Goal: Information Seeking & Learning: Compare options

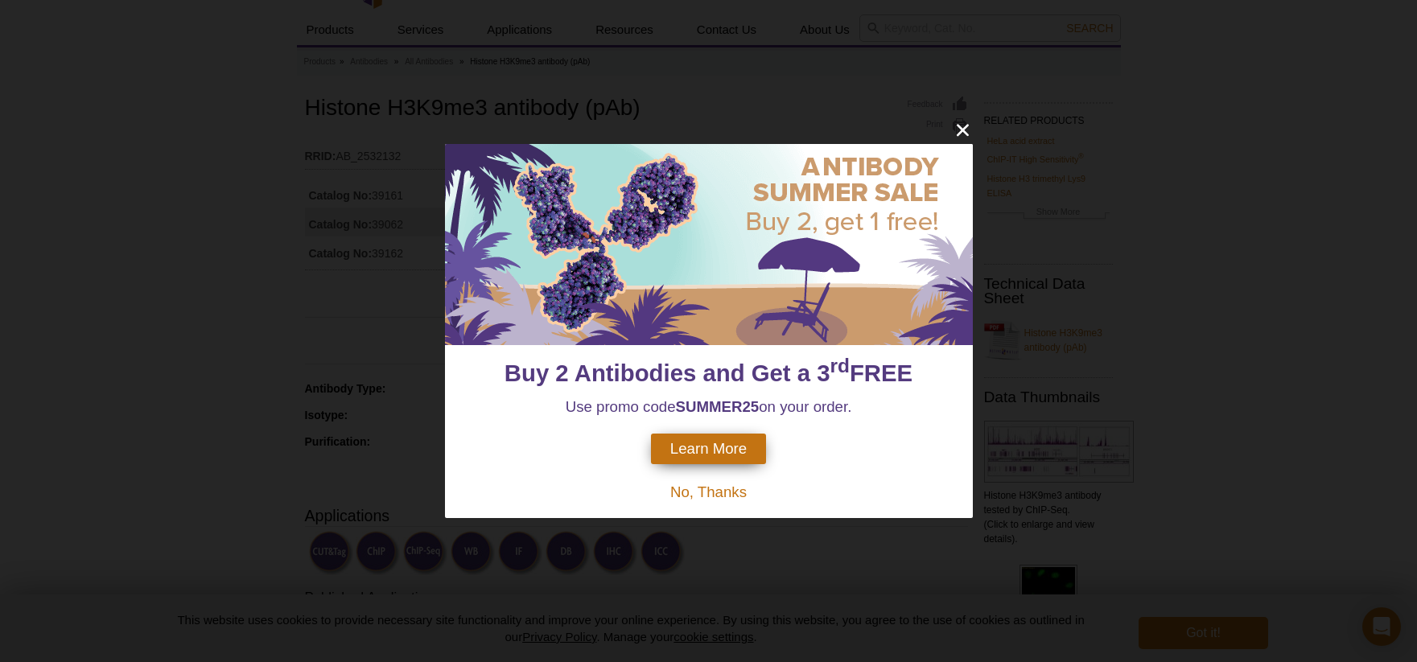
scroll to position [69, 0]
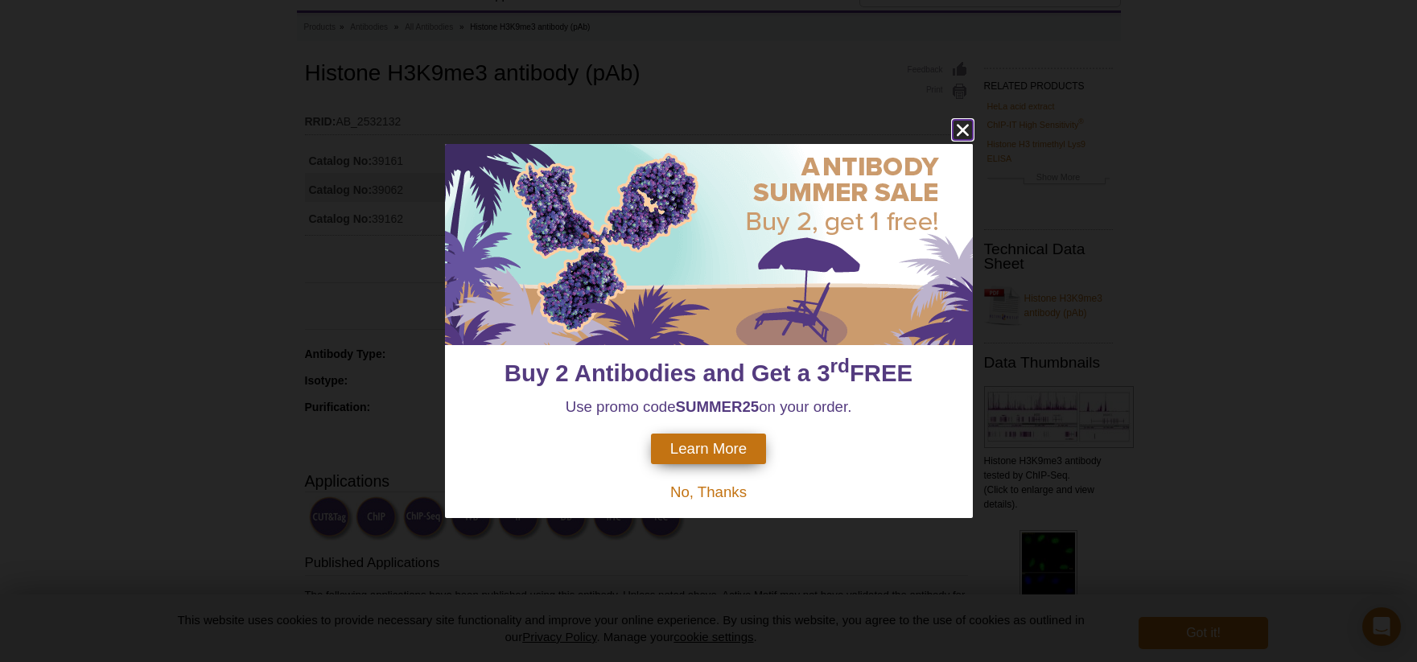
click at [961, 132] on icon "close" at bounding box center [962, 131] width 12 height 12
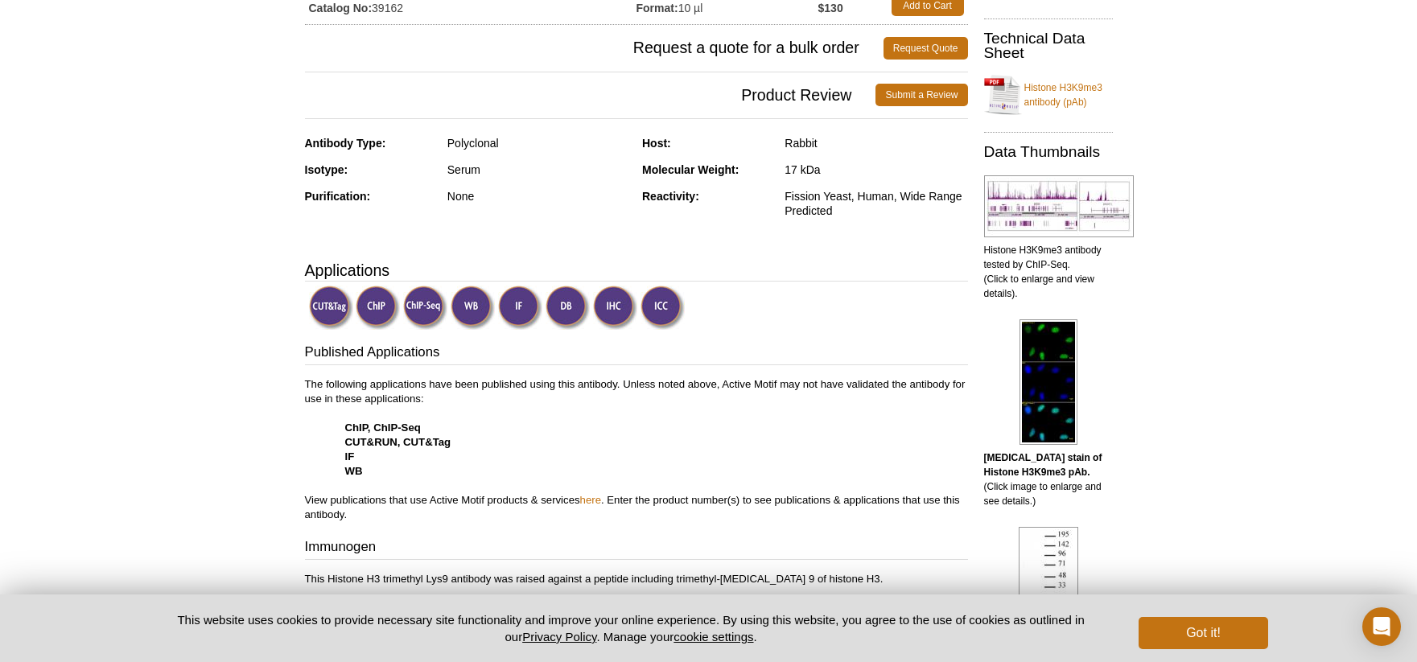
scroll to position [281, 0]
click at [381, 308] on img at bounding box center [378, 307] width 44 height 44
click at [376, 306] on img at bounding box center [378, 307] width 44 height 44
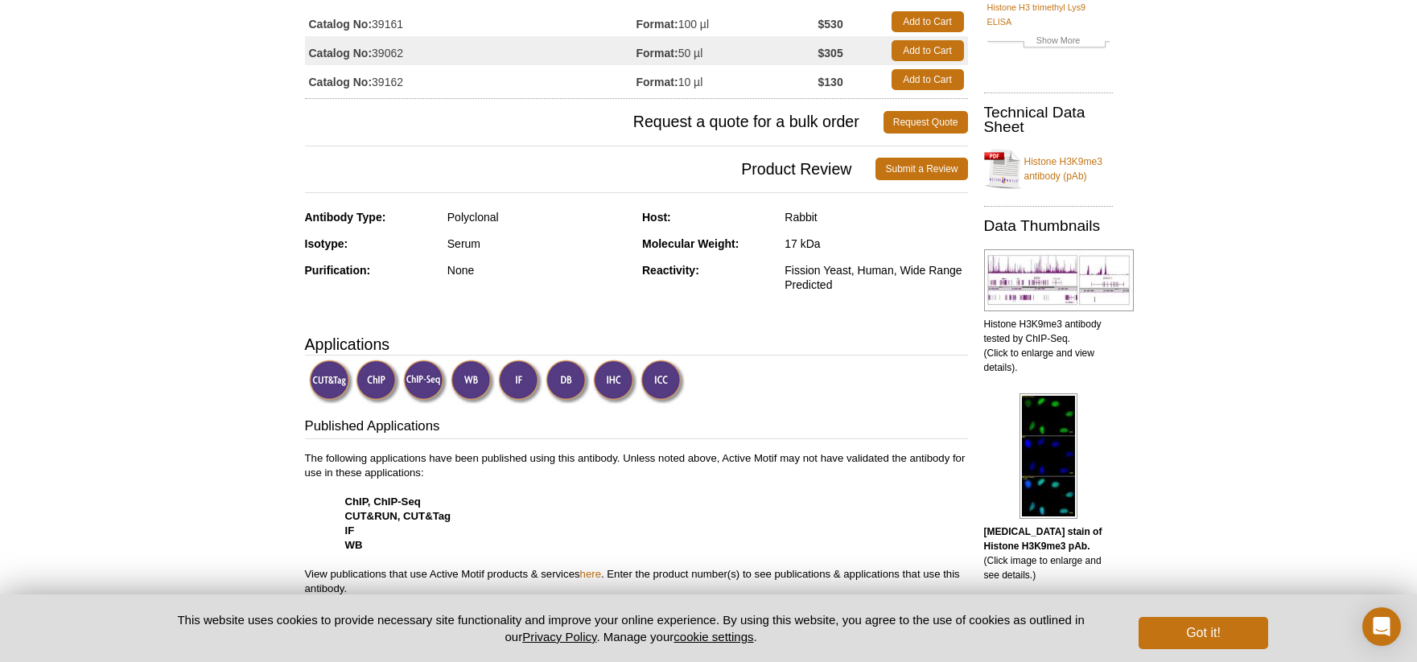
scroll to position [0, 0]
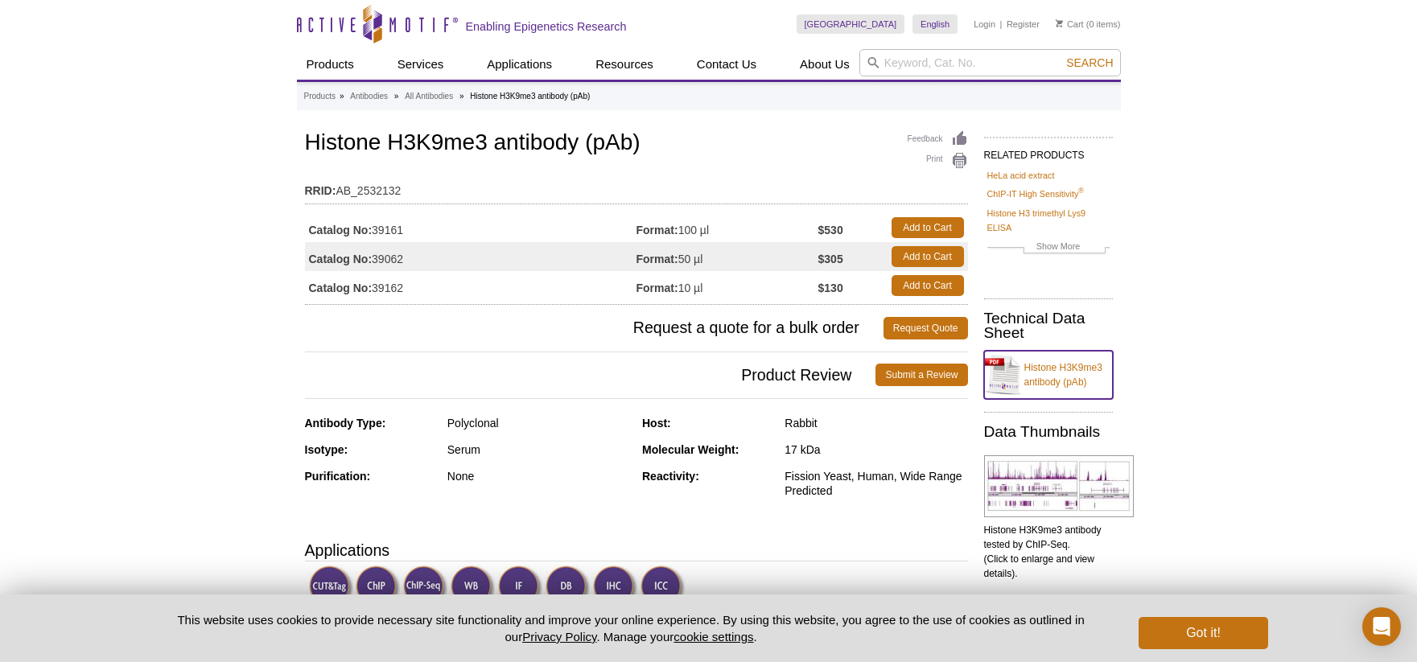
click at [1019, 364] on link "Histone H3K9me3 antibody (pAb)" at bounding box center [1048, 375] width 129 height 48
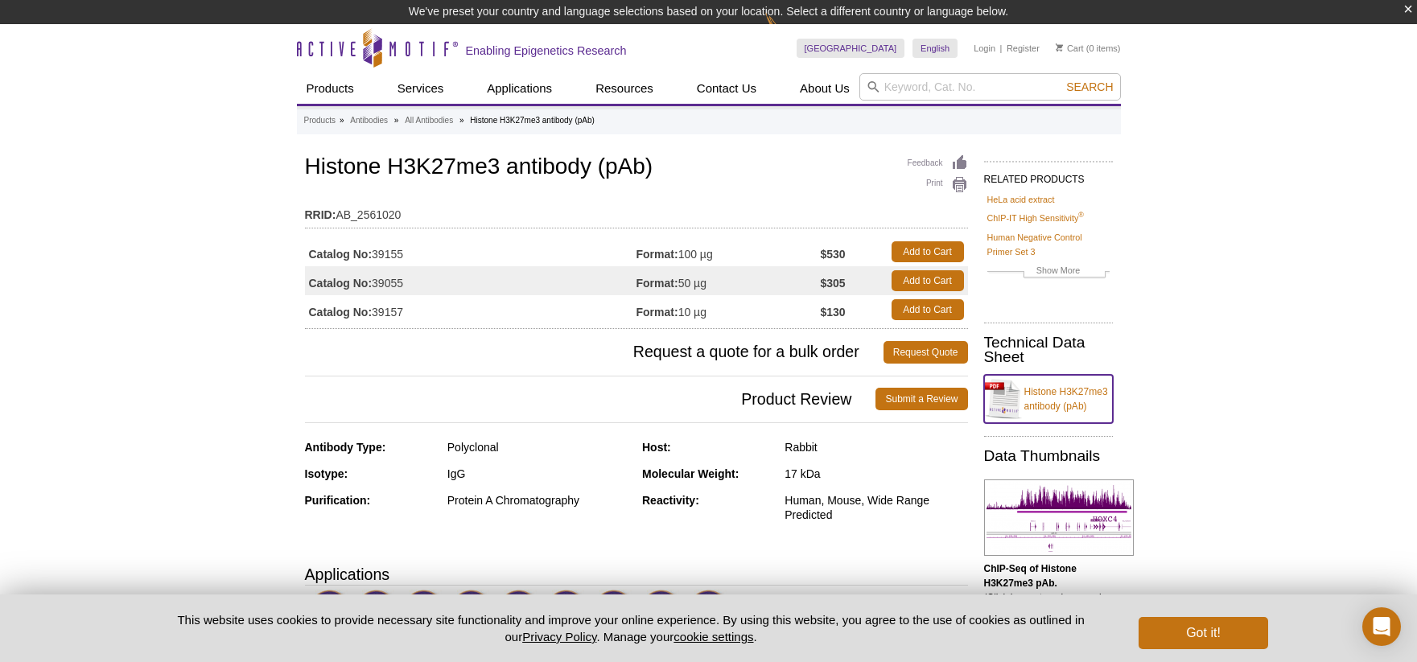
click at [1008, 405] on link "Histone H3K27me3 antibody (pAb)" at bounding box center [1048, 399] width 129 height 48
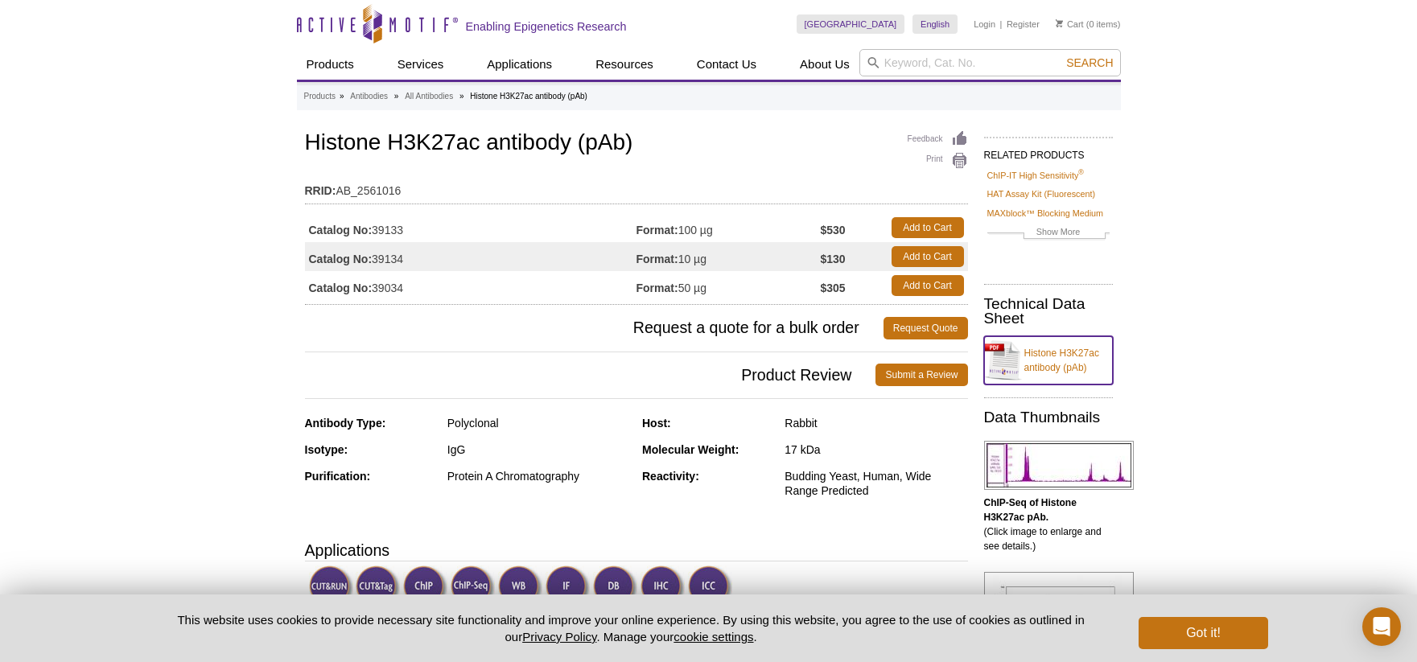
click at [1019, 359] on link "Histone H3K27ac antibody (pAb)" at bounding box center [1048, 360] width 129 height 48
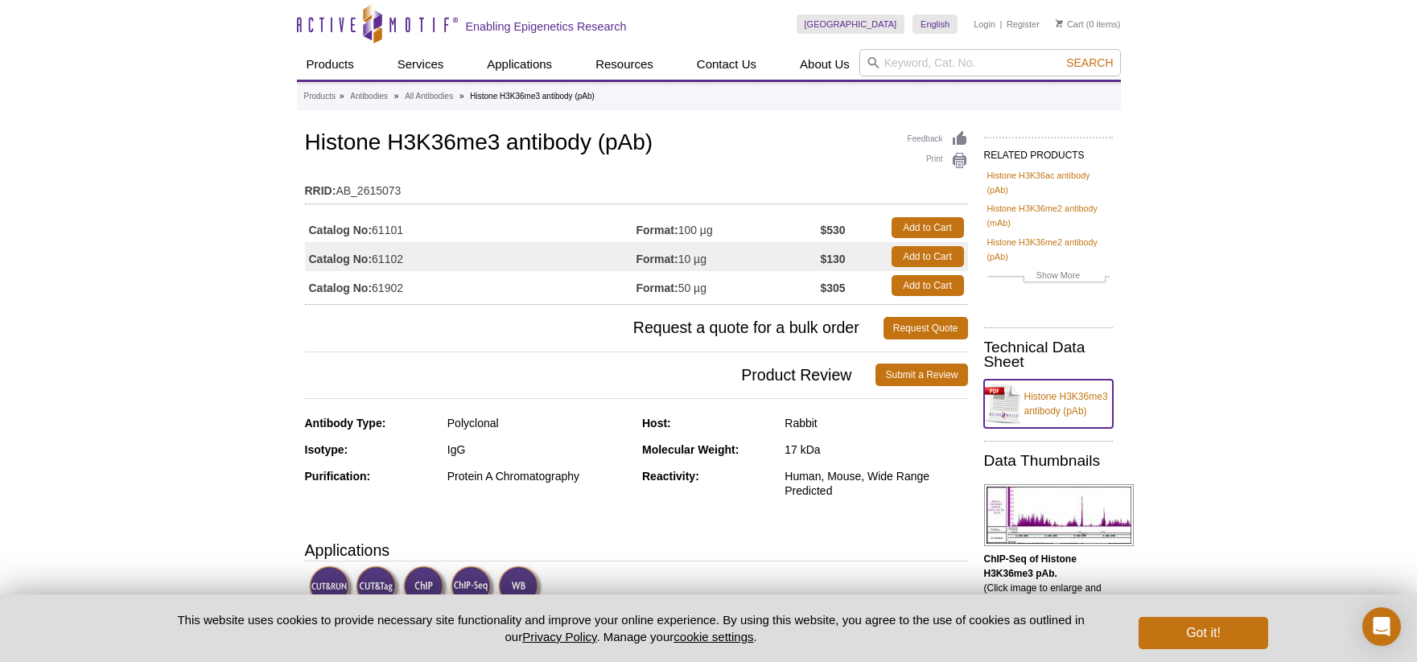
click at [1014, 405] on link "Histone H3K36me3 antibody (pAb)" at bounding box center [1048, 404] width 129 height 48
